Goal: Find specific page/section: Find specific page/section

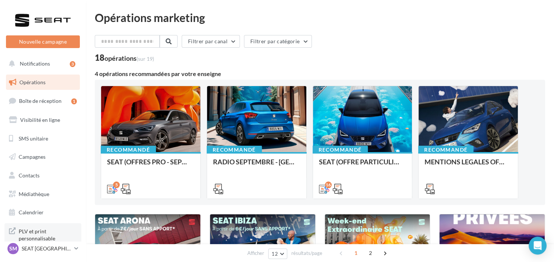
click at [42, 236] on span "PLV et print personnalisable" at bounding box center [48, 235] width 58 height 16
click at [33, 243] on link "SM SEAT [GEOGRAPHIC_DATA] SEAT-[GEOGRAPHIC_DATA]" at bounding box center [43, 249] width 74 height 14
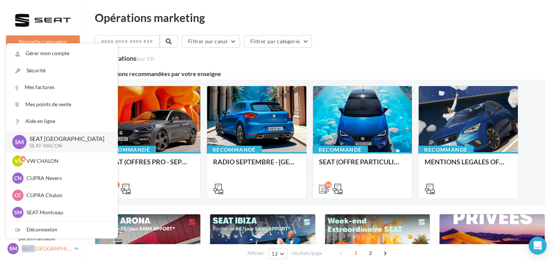
click at [33, 243] on link "SM SEAT [GEOGRAPHIC_DATA] SEAT-[GEOGRAPHIC_DATA]" at bounding box center [43, 249] width 74 height 14
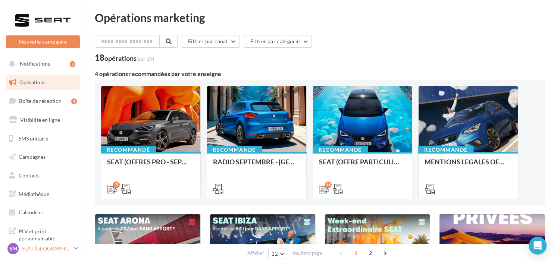
click at [33, 243] on link "SM SEAT [GEOGRAPHIC_DATA] SEAT-[GEOGRAPHIC_DATA]" at bounding box center [43, 249] width 74 height 14
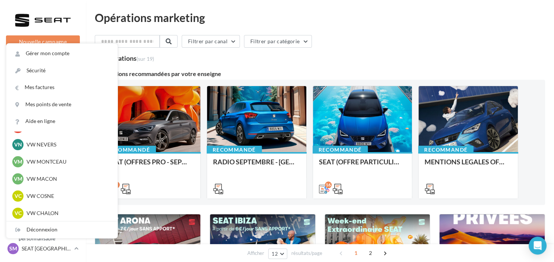
scroll to position [272, 0]
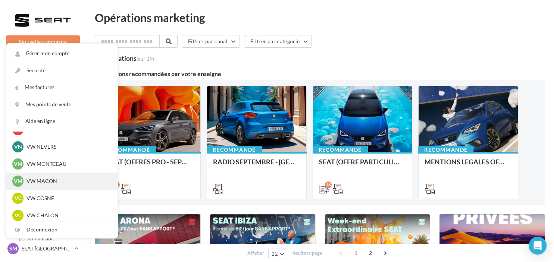
click at [62, 186] on div "VM VW MACON vw-mac-dup" at bounding box center [61, 181] width 99 height 11
